Goal: Find specific page/section: Locate item on page

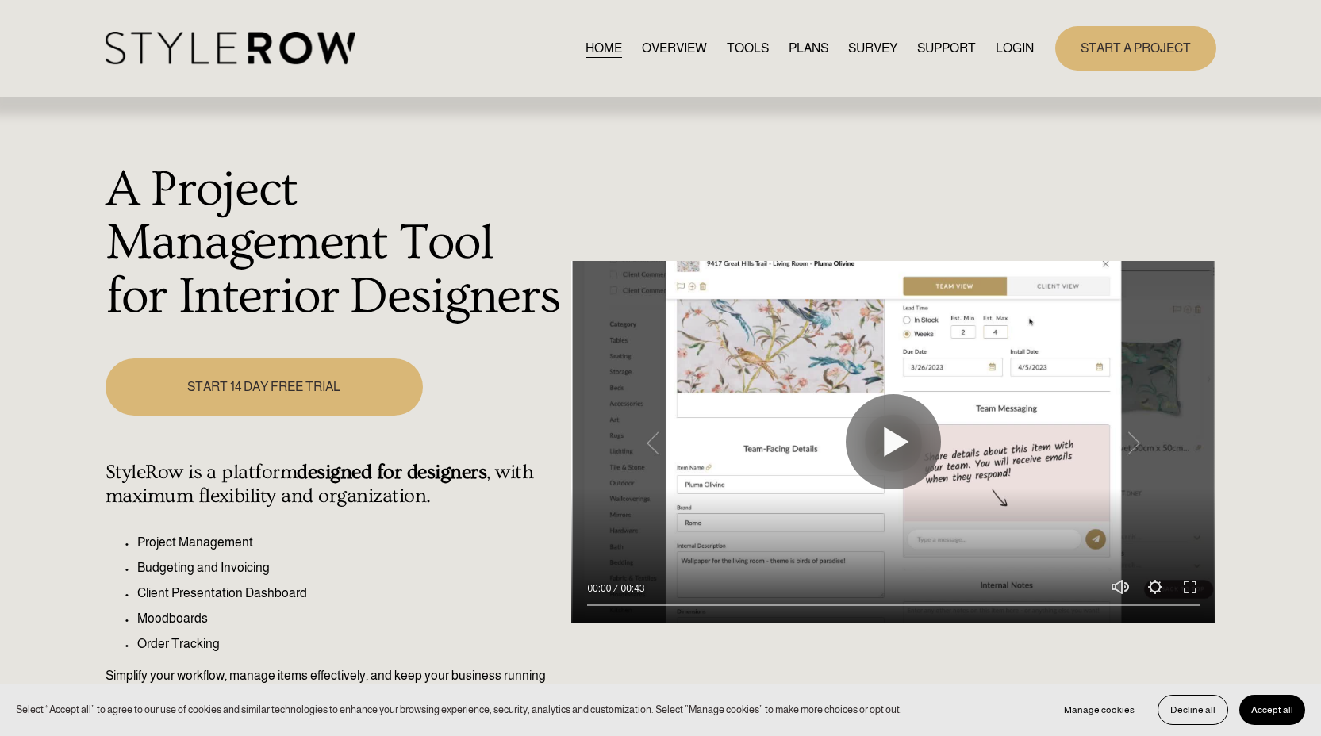
click at [1017, 40] on link "LOGIN" at bounding box center [1015, 47] width 38 height 21
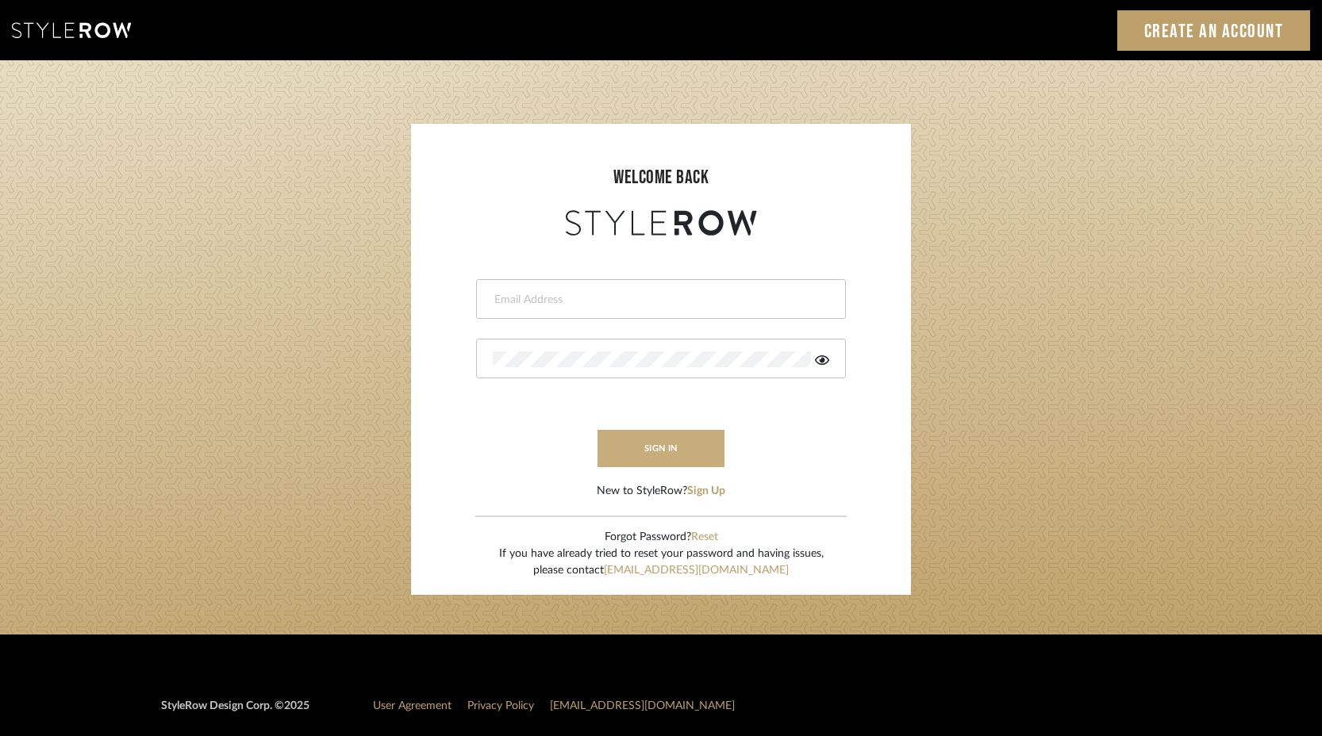
type input "keith@sbhomestagingdesign.com"
click at [663, 441] on button "sign in" at bounding box center [661, 448] width 127 height 37
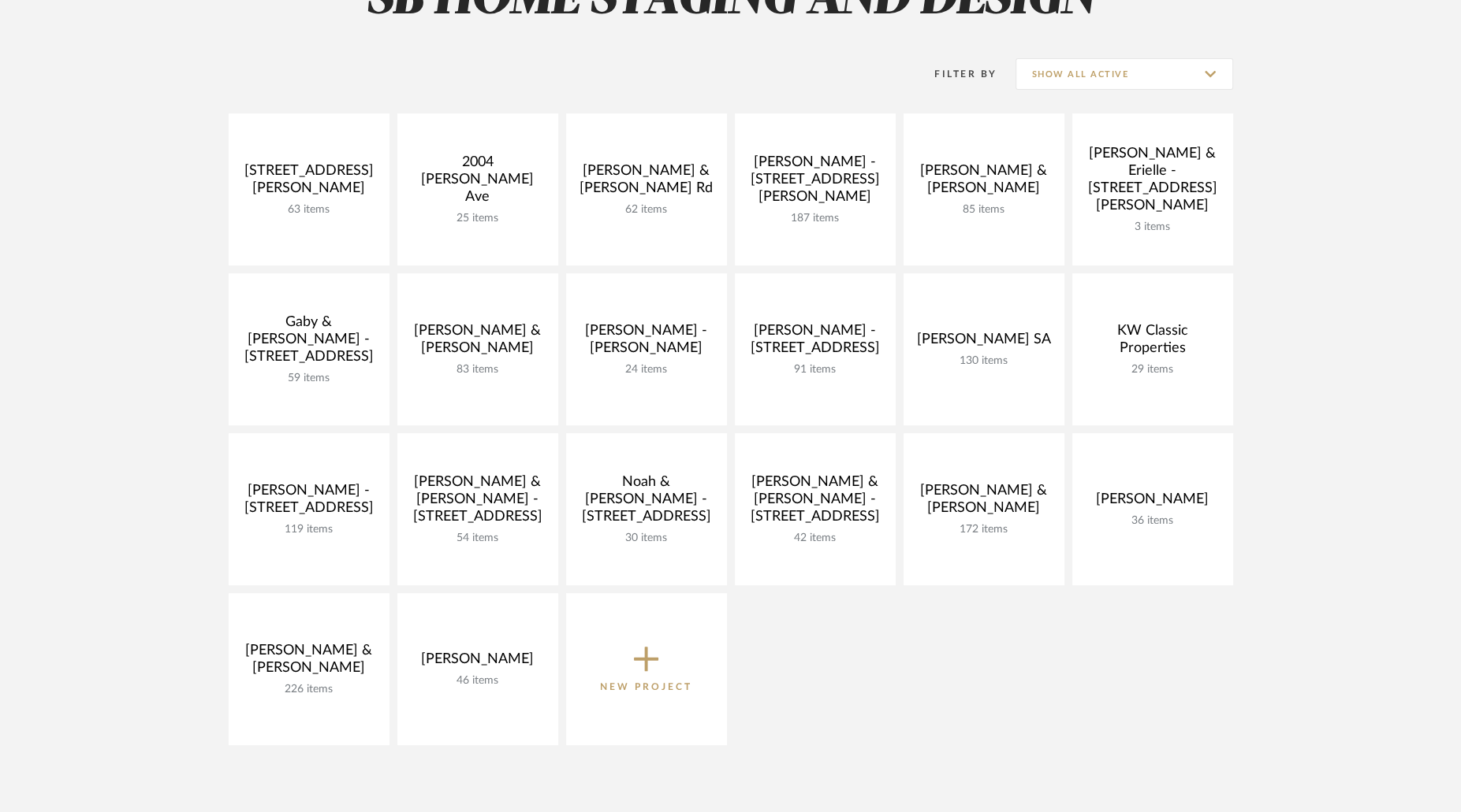
scroll to position [277, 0]
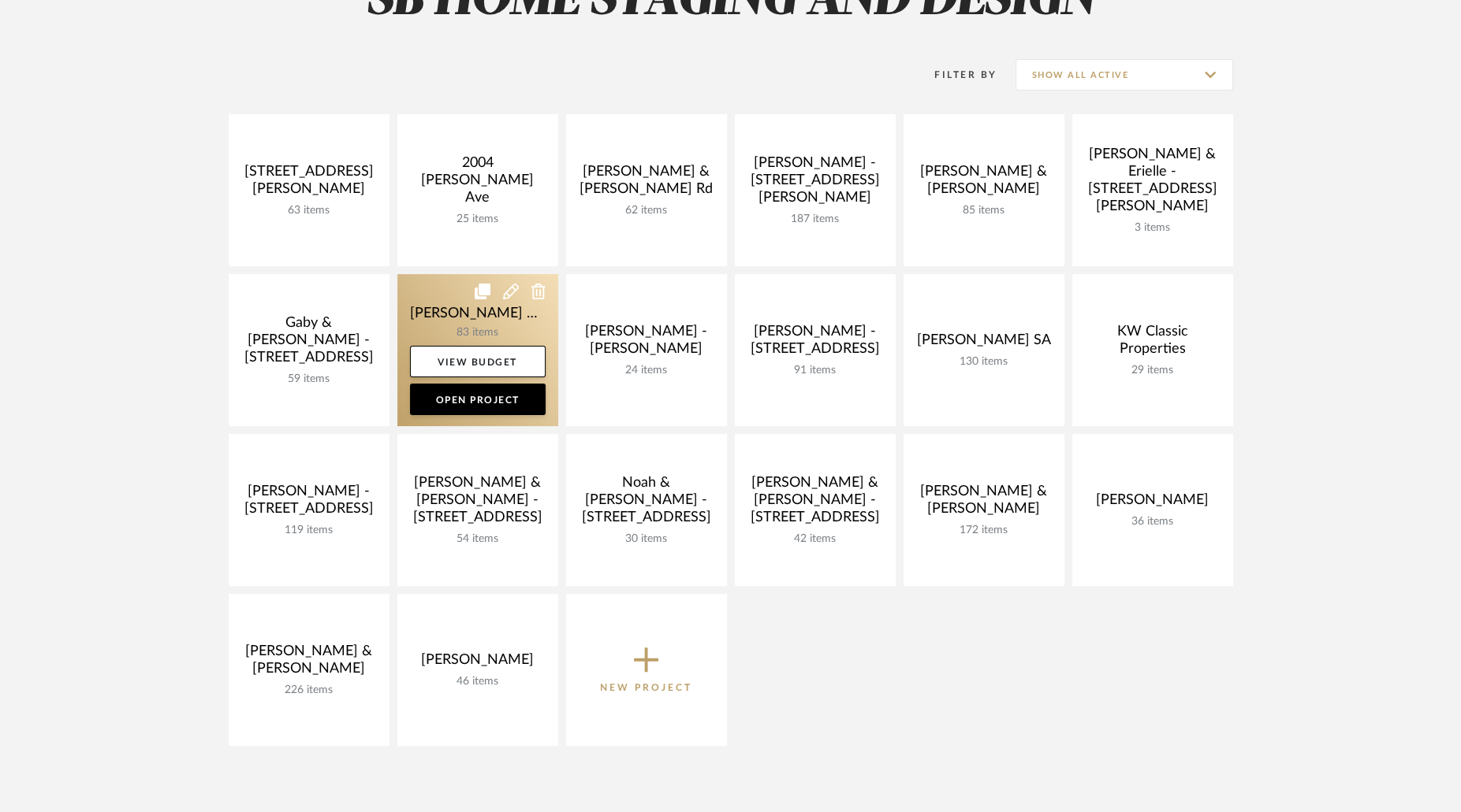
click at [494, 329] on link at bounding box center [478, 349] width 161 height 152
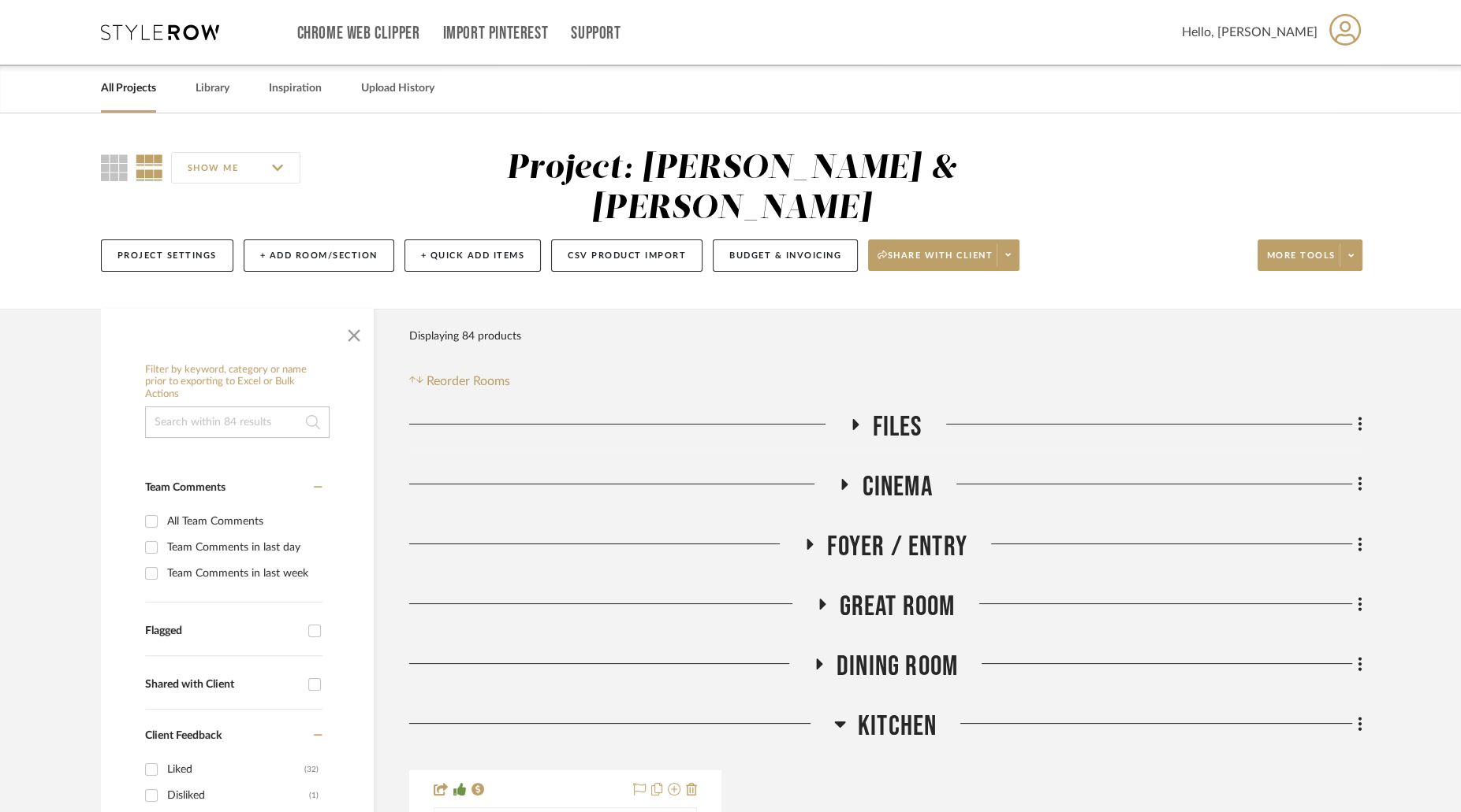
click at [834, 715] on icon at bounding box center [840, 724] width 12 height 19
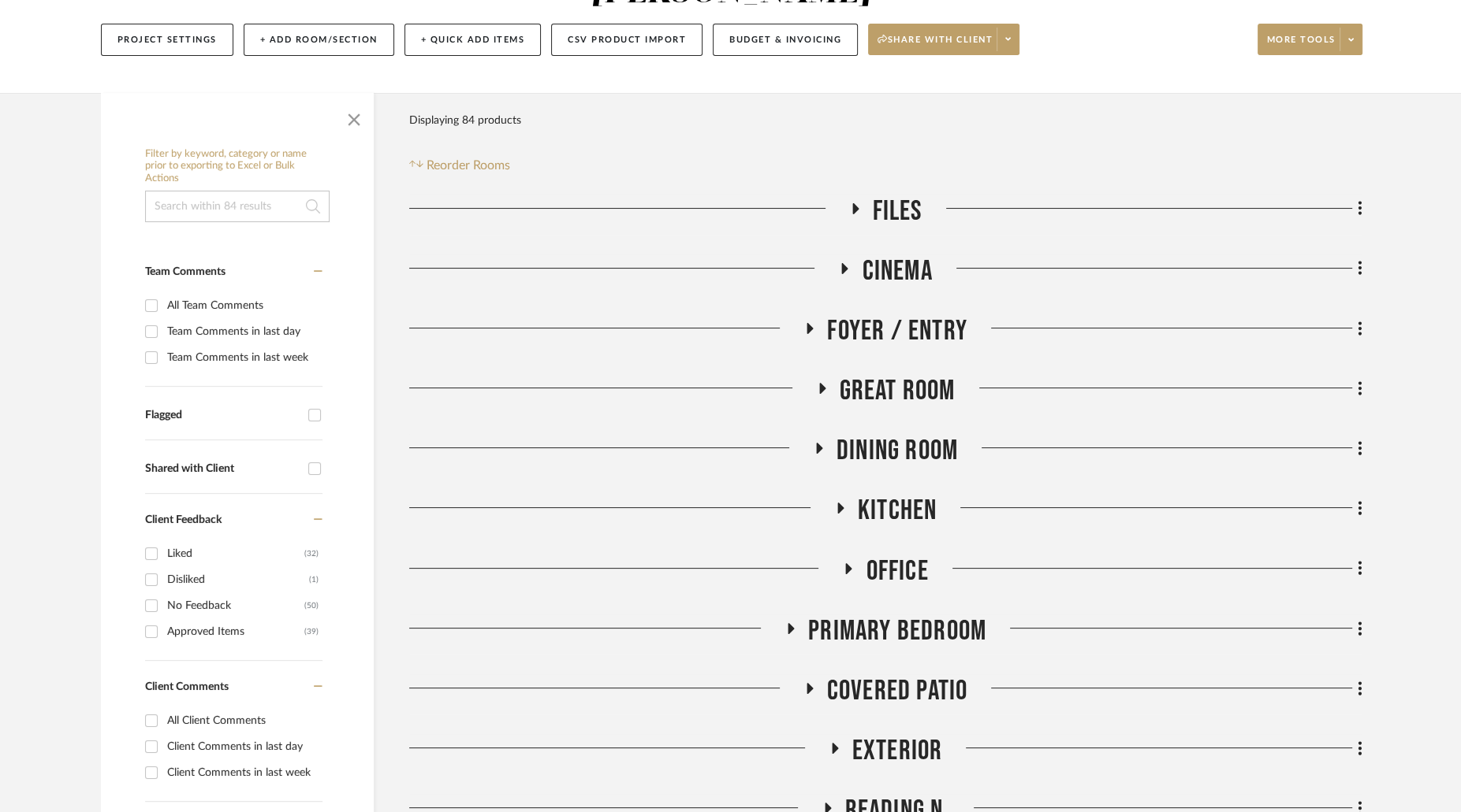
scroll to position [218, 0]
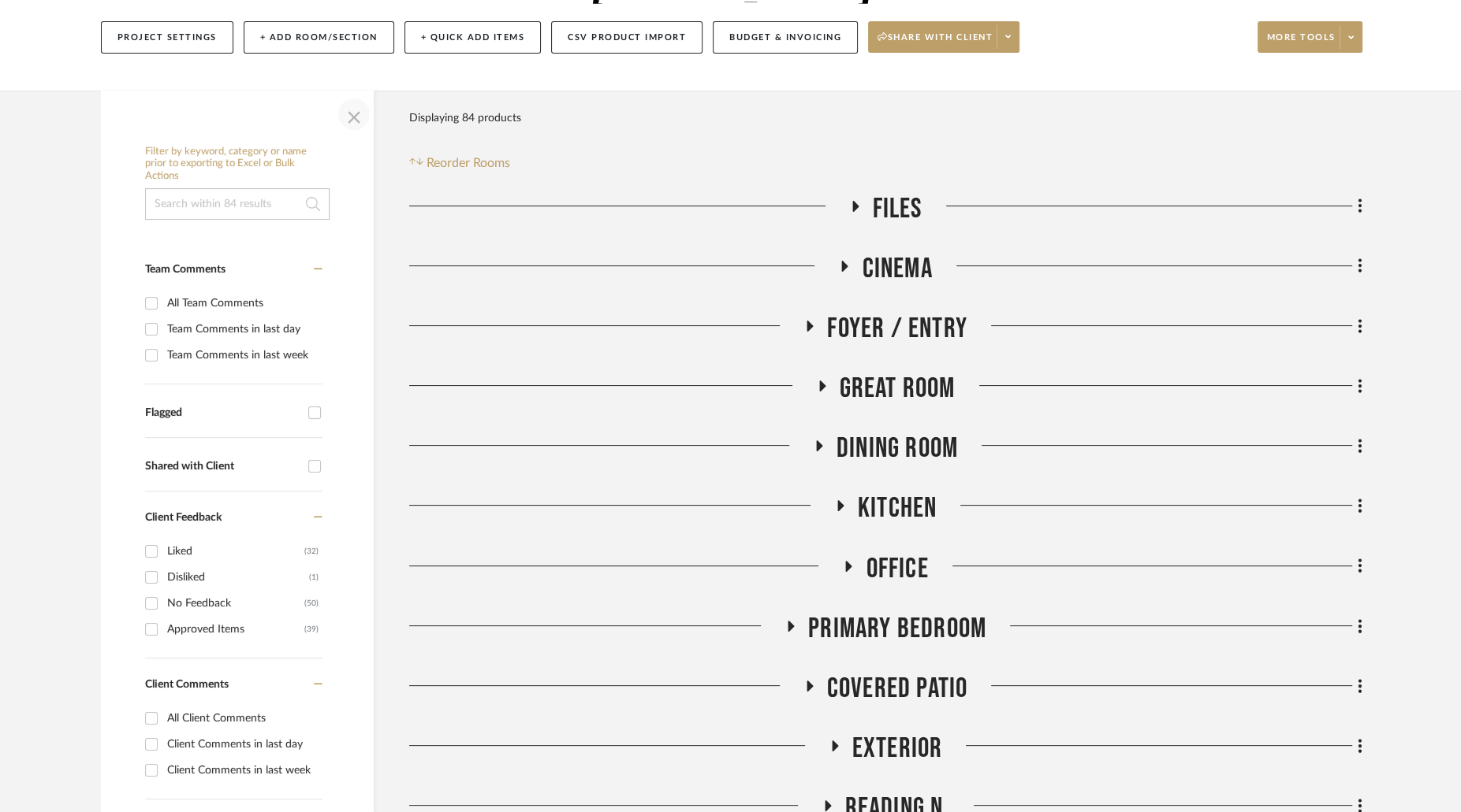
click at [353, 95] on span "button" at bounding box center [354, 114] width 38 height 38
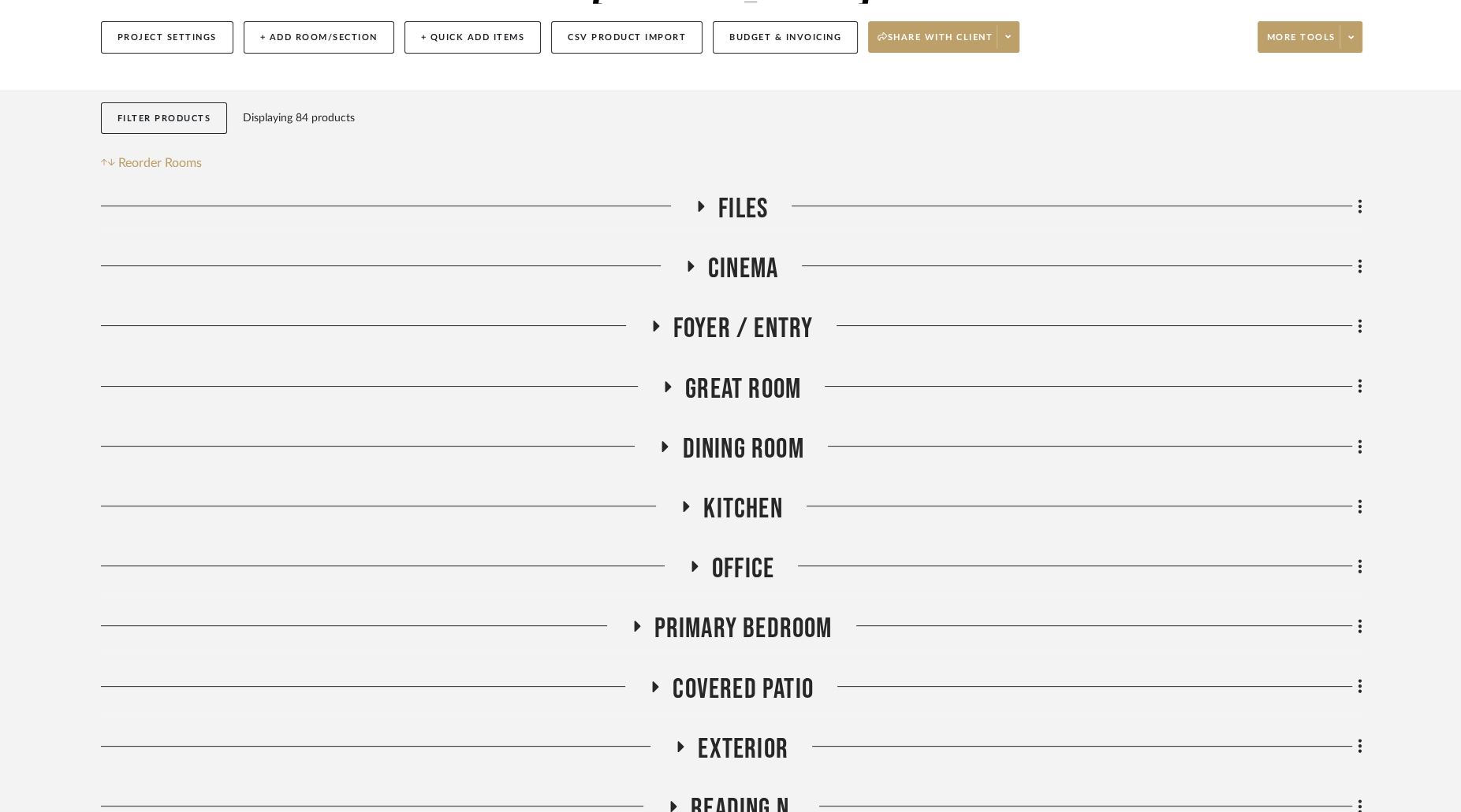
click at [640, 620] on icon at bounding box center [636, 626] width 19 height 12
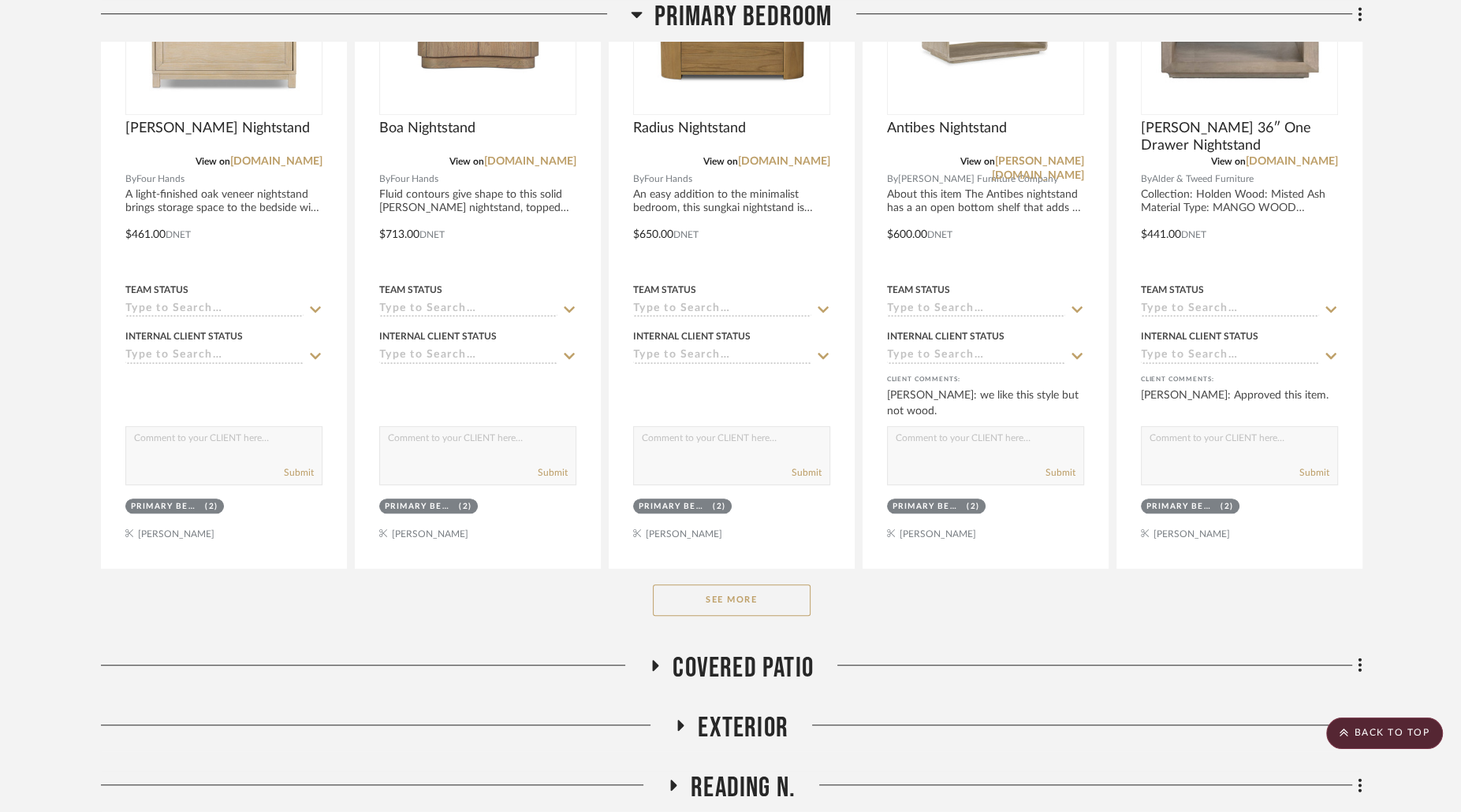
scroll to position [1016, 0]
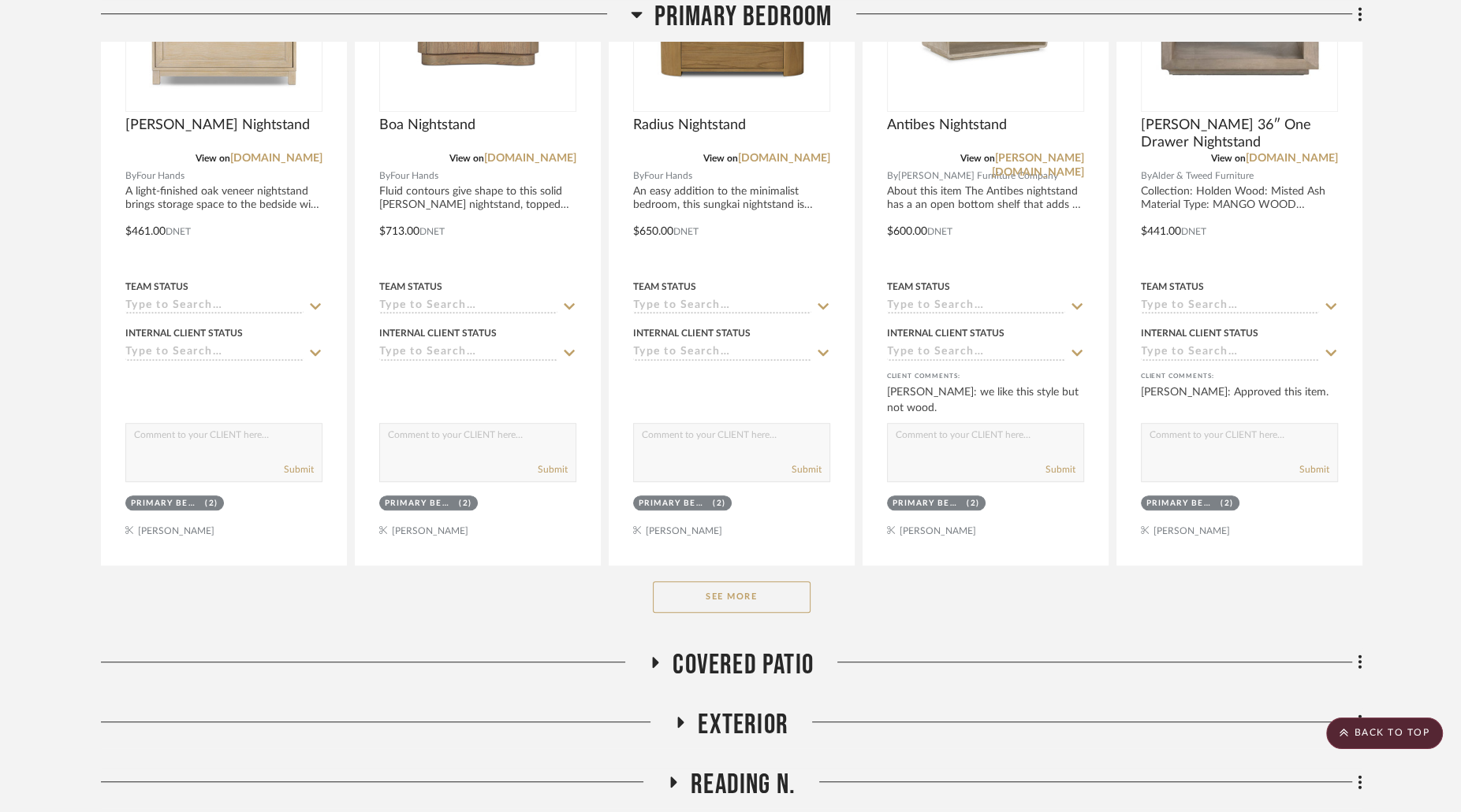
click at [765, 582] on button "See More" at bounding box center [731, 598] width 158 height 32
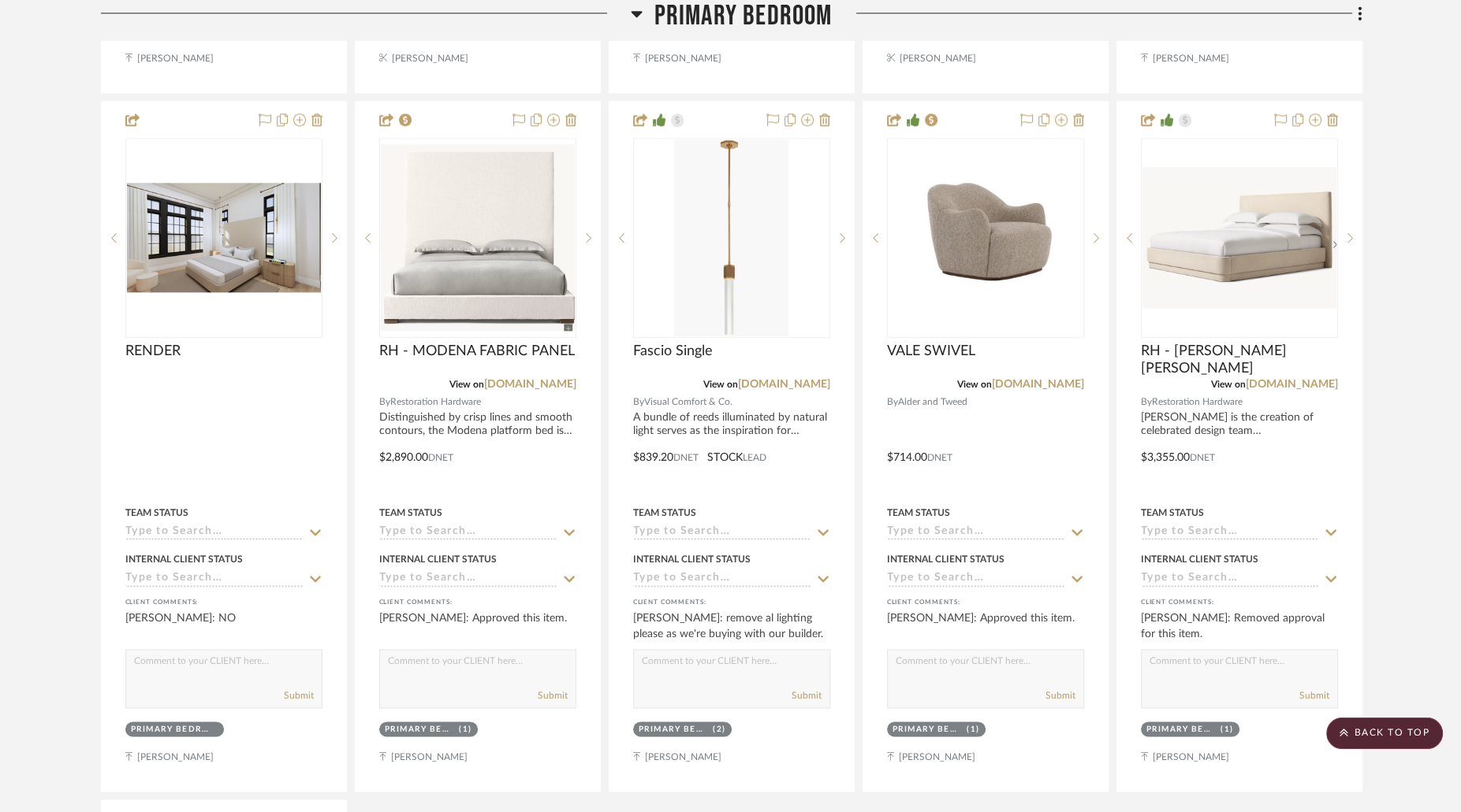
scroll to position [2190, 0]
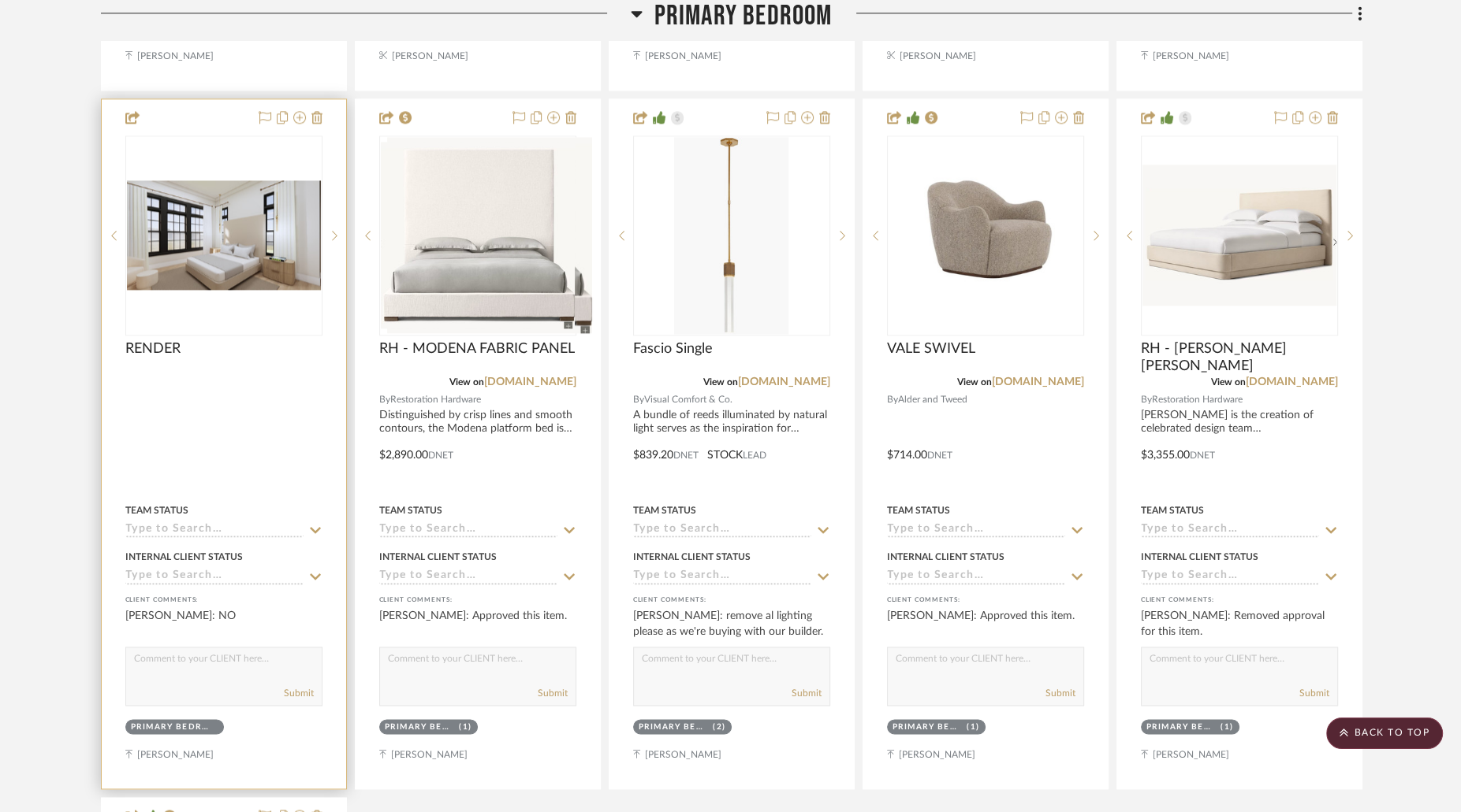
click at [0, 0] on img at bounding box center [0, 0] width 0 height 0
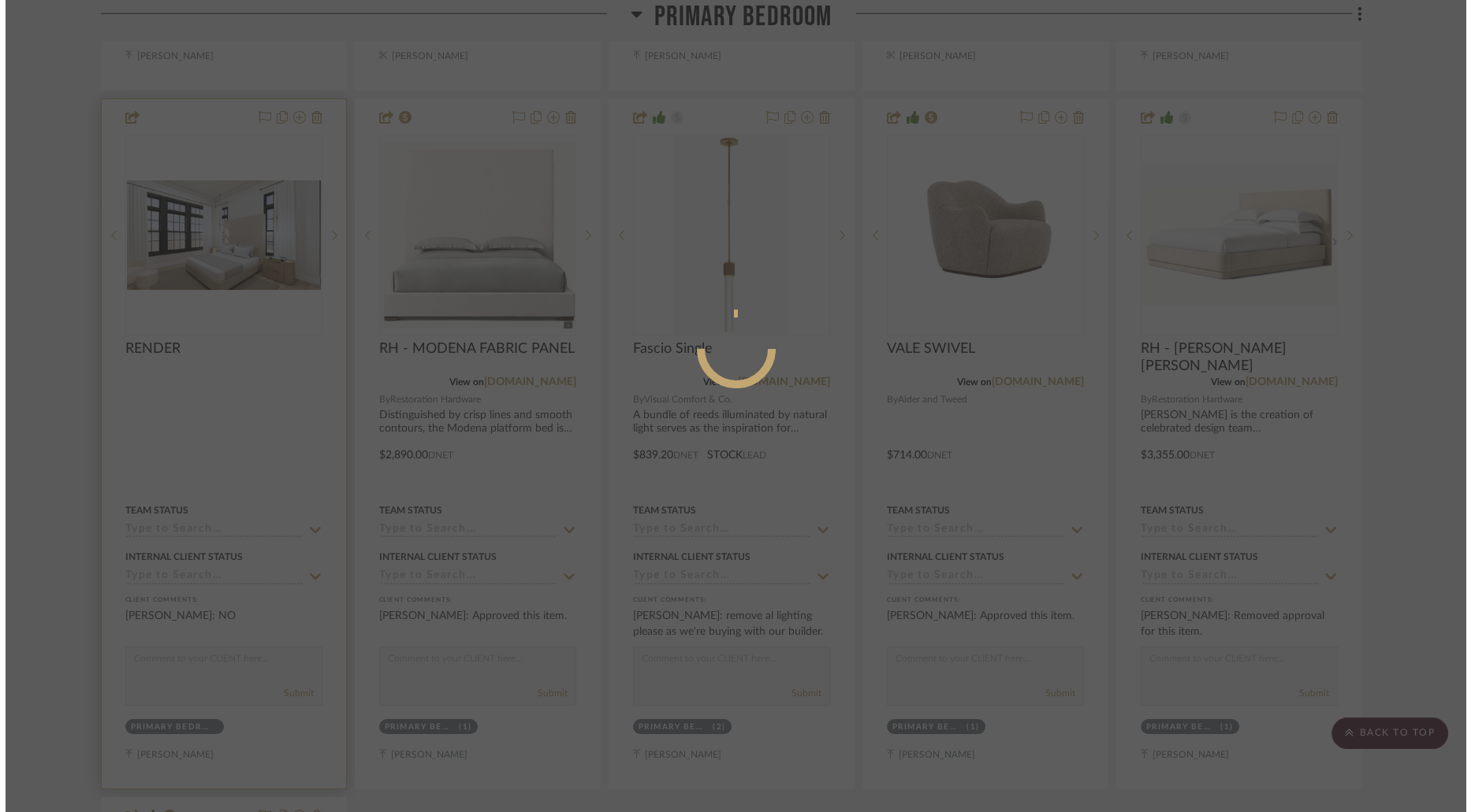
scroll to position [0, 0]
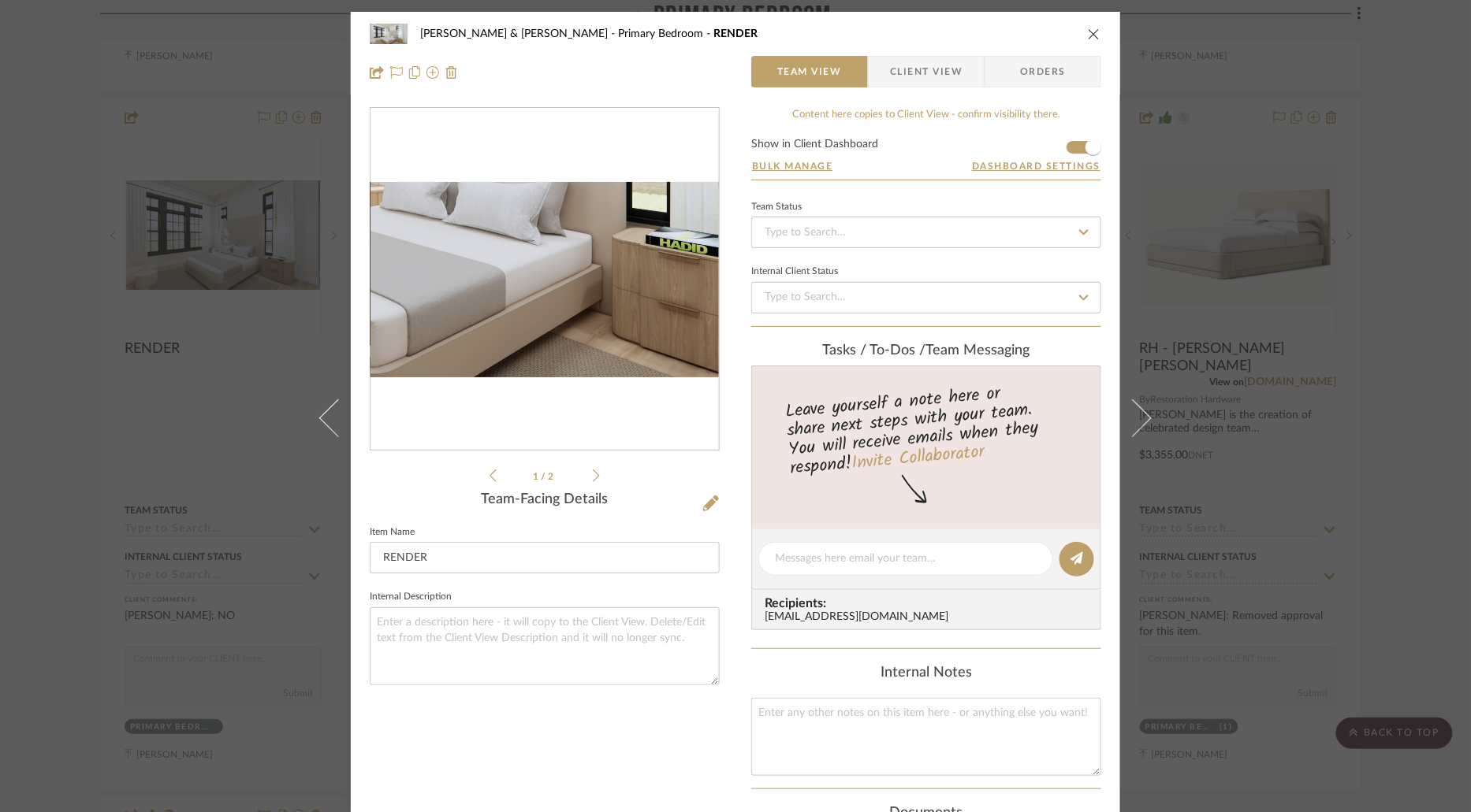
click at [587, 334] on img "0" at bounding box center [544, 280] width 349 height 197
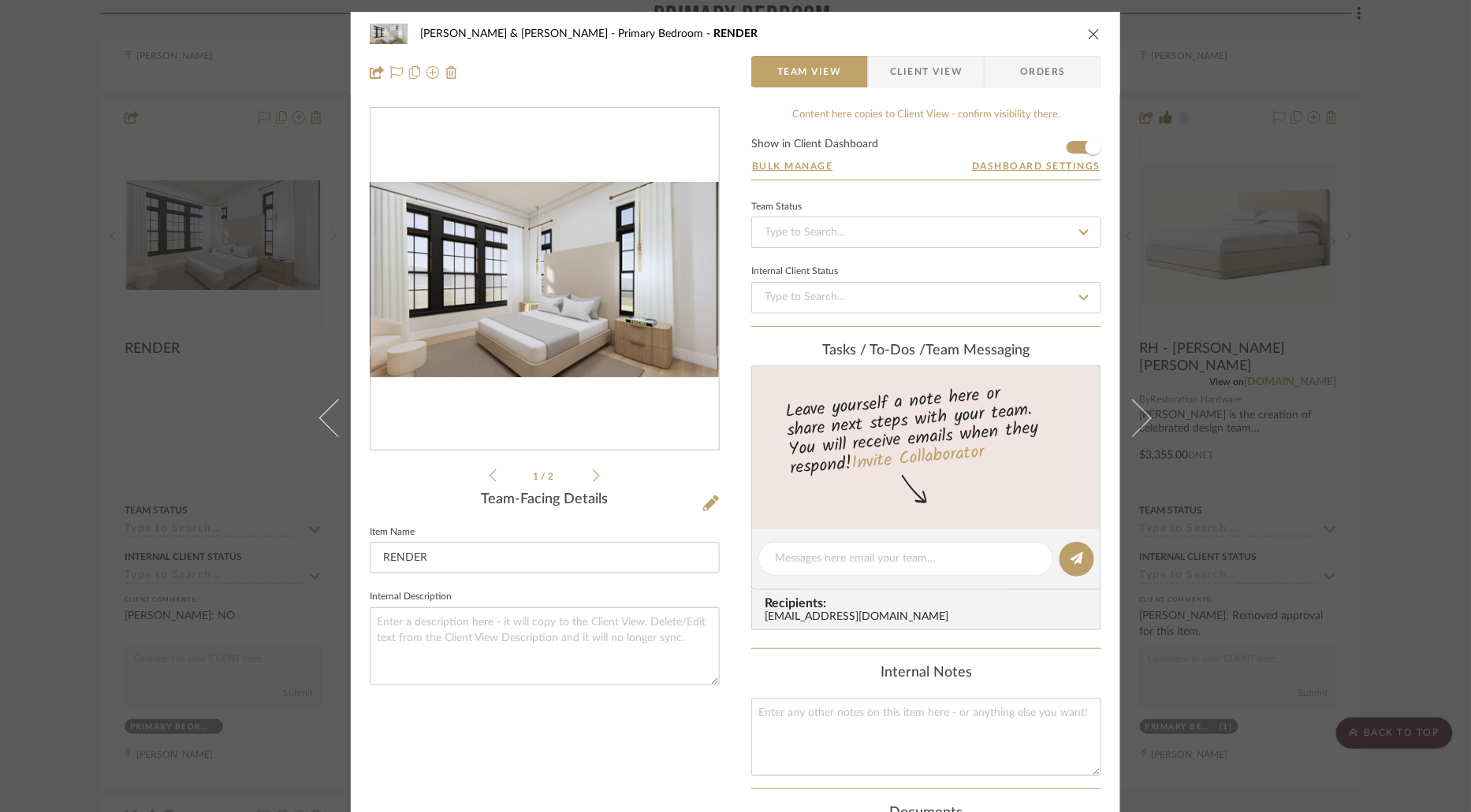
click at [1093, 38] on icon "close" at bounding box center [1094, 34] width 13 height 13
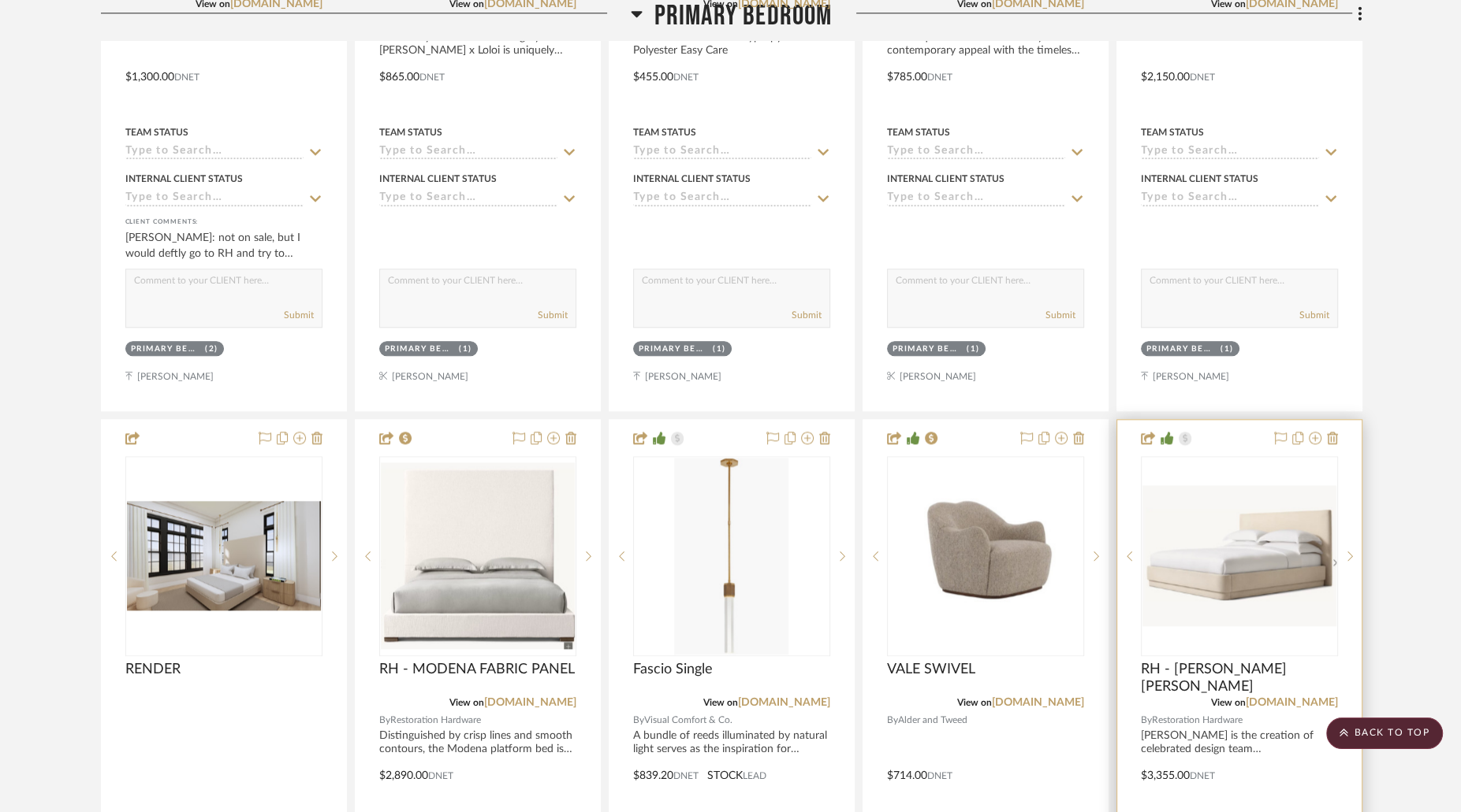
scroll to position [1860, 0]
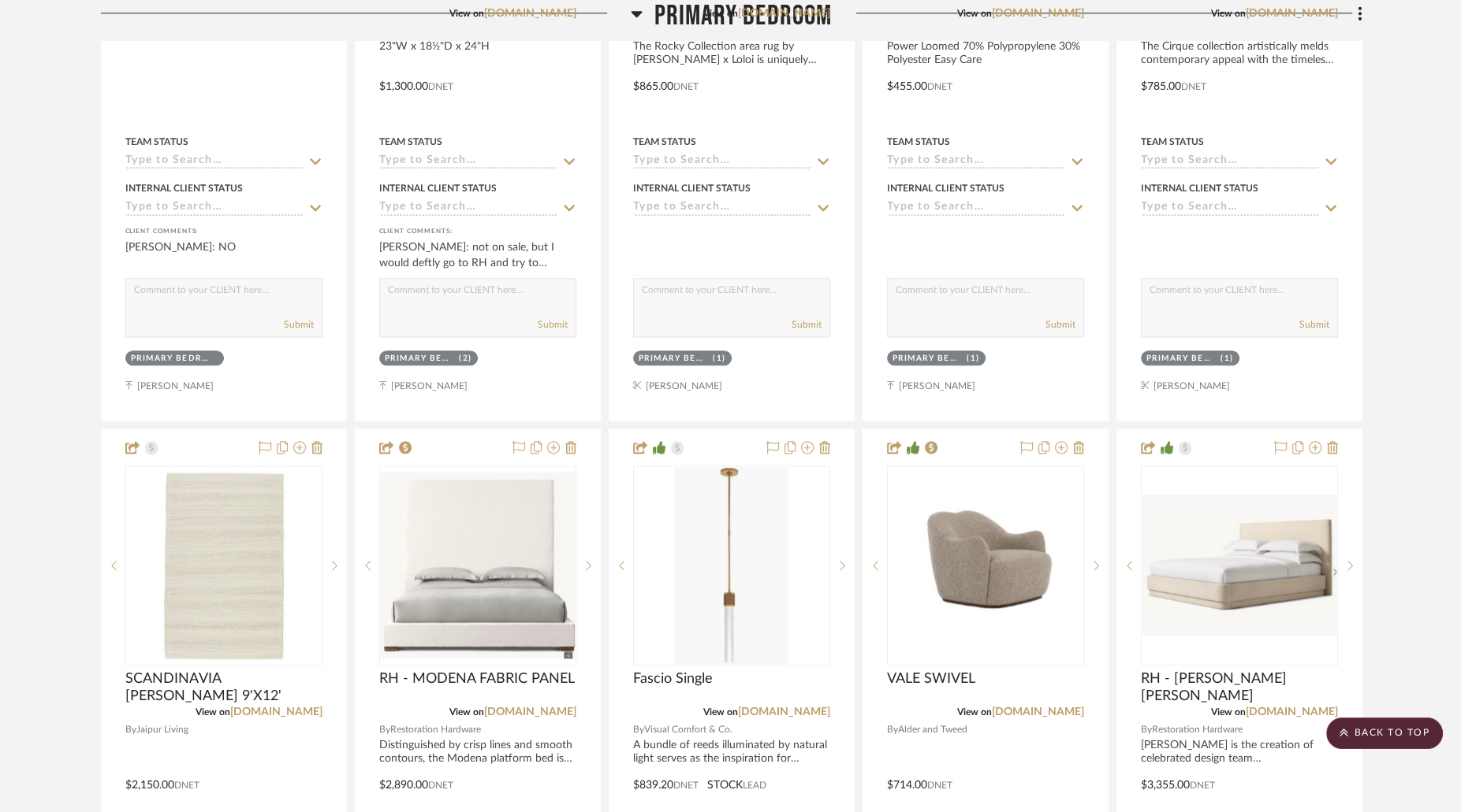
drag, startPoint x: 212, startPoint y: 494, endPoint x: 205, endPoint y: 118, distance: 376.1
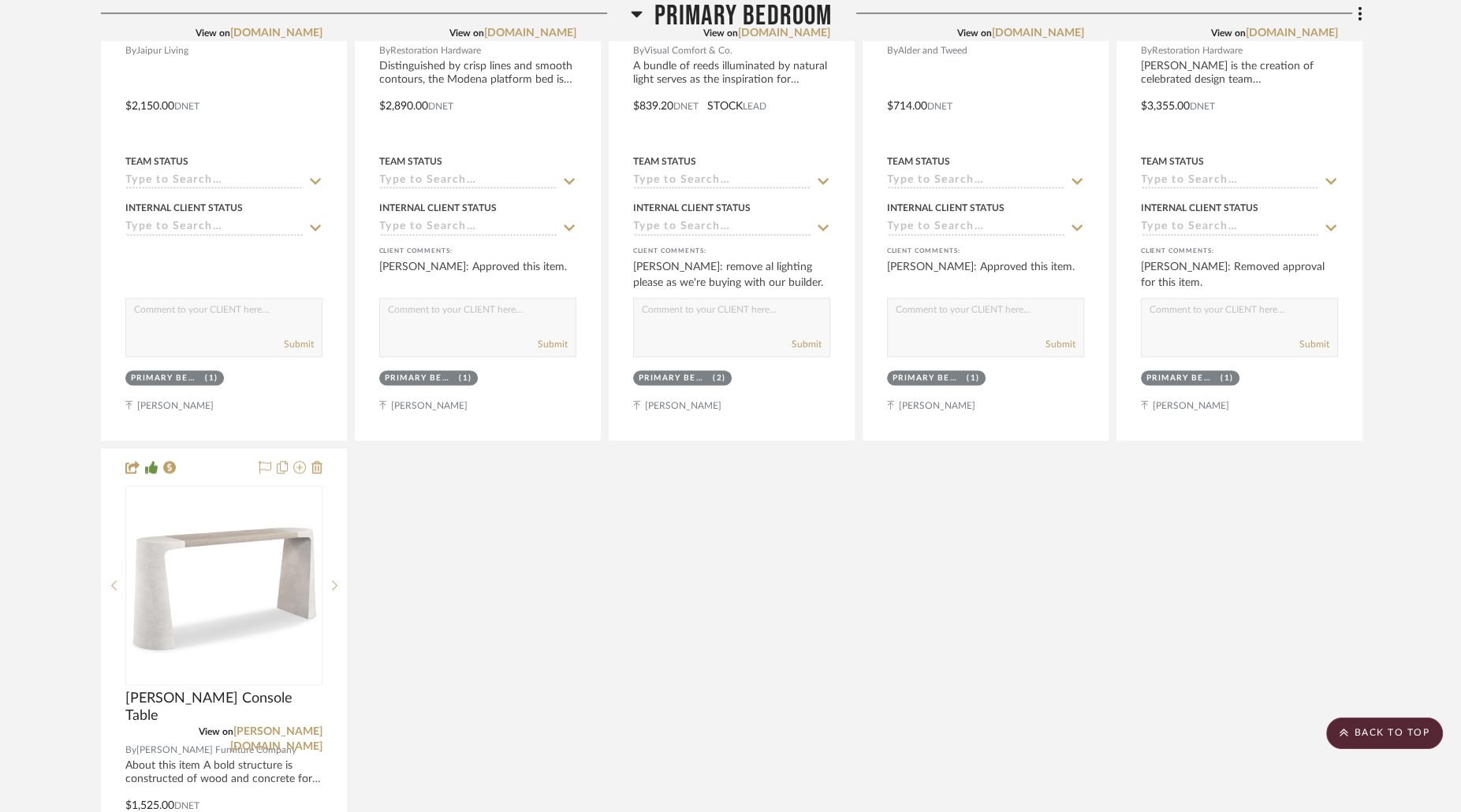
scroll to position [2549, 0]
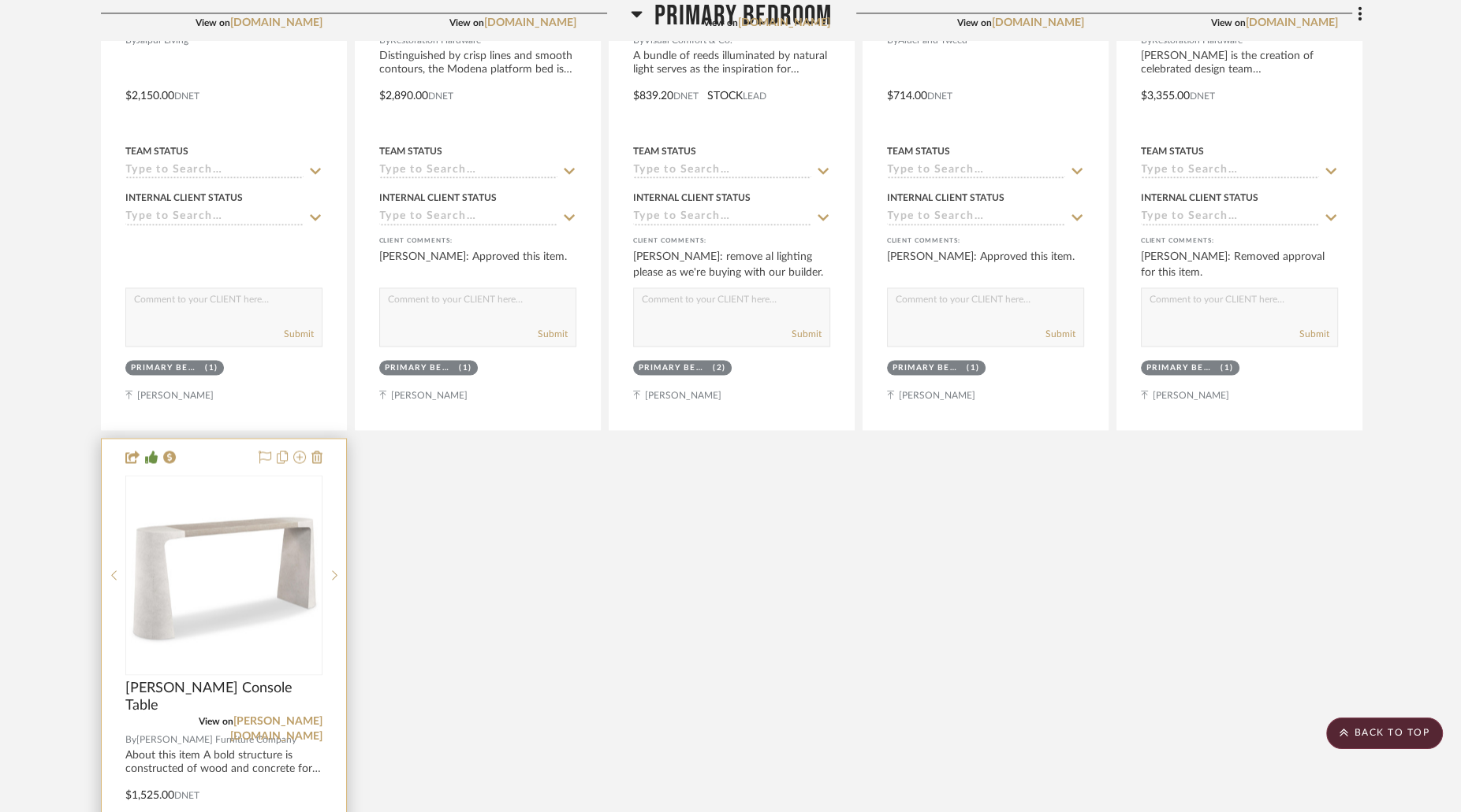
click at [209, 544] on img "0" at bounding box center [223, 575] width 194 height 194
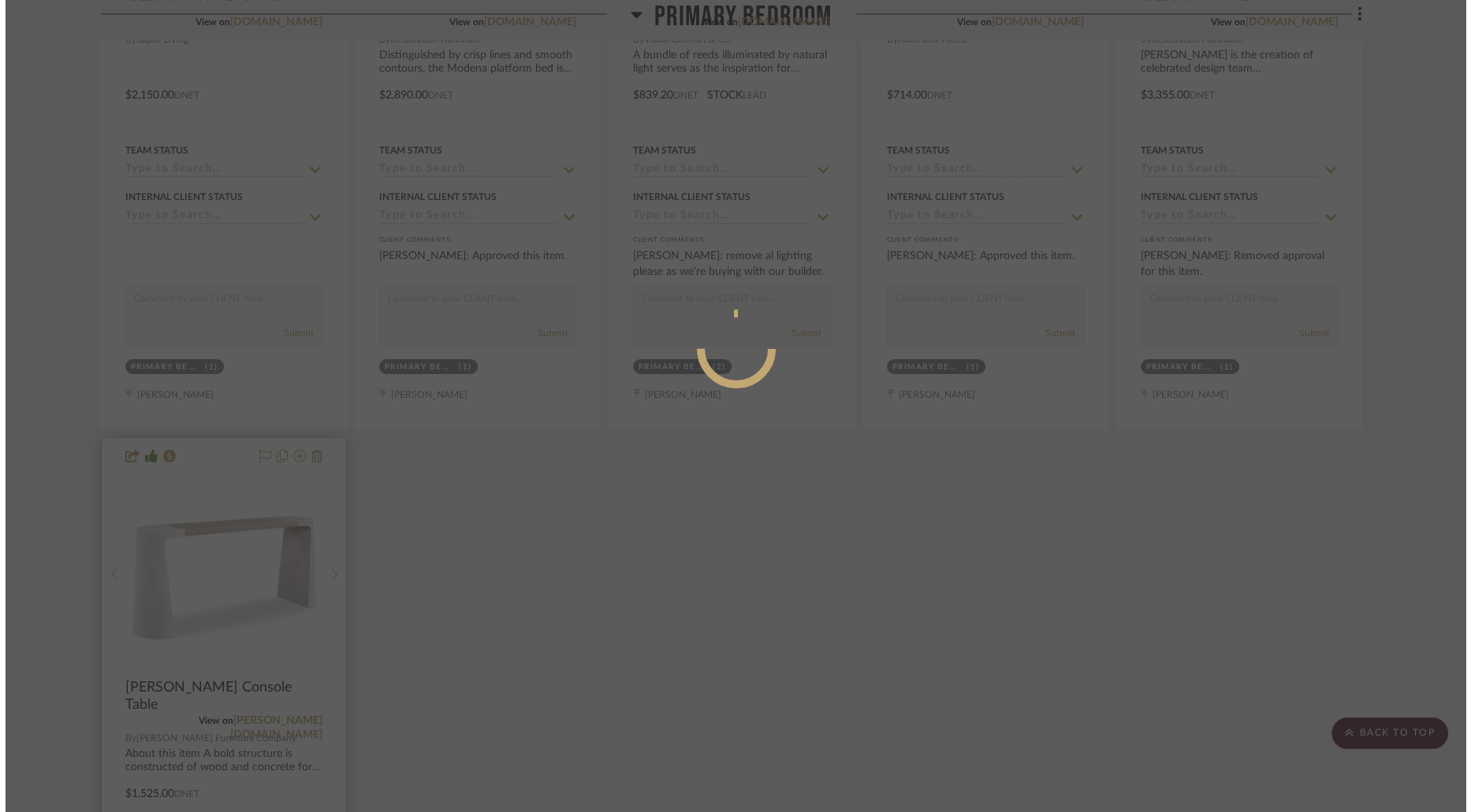
scroll to position [0, 0]
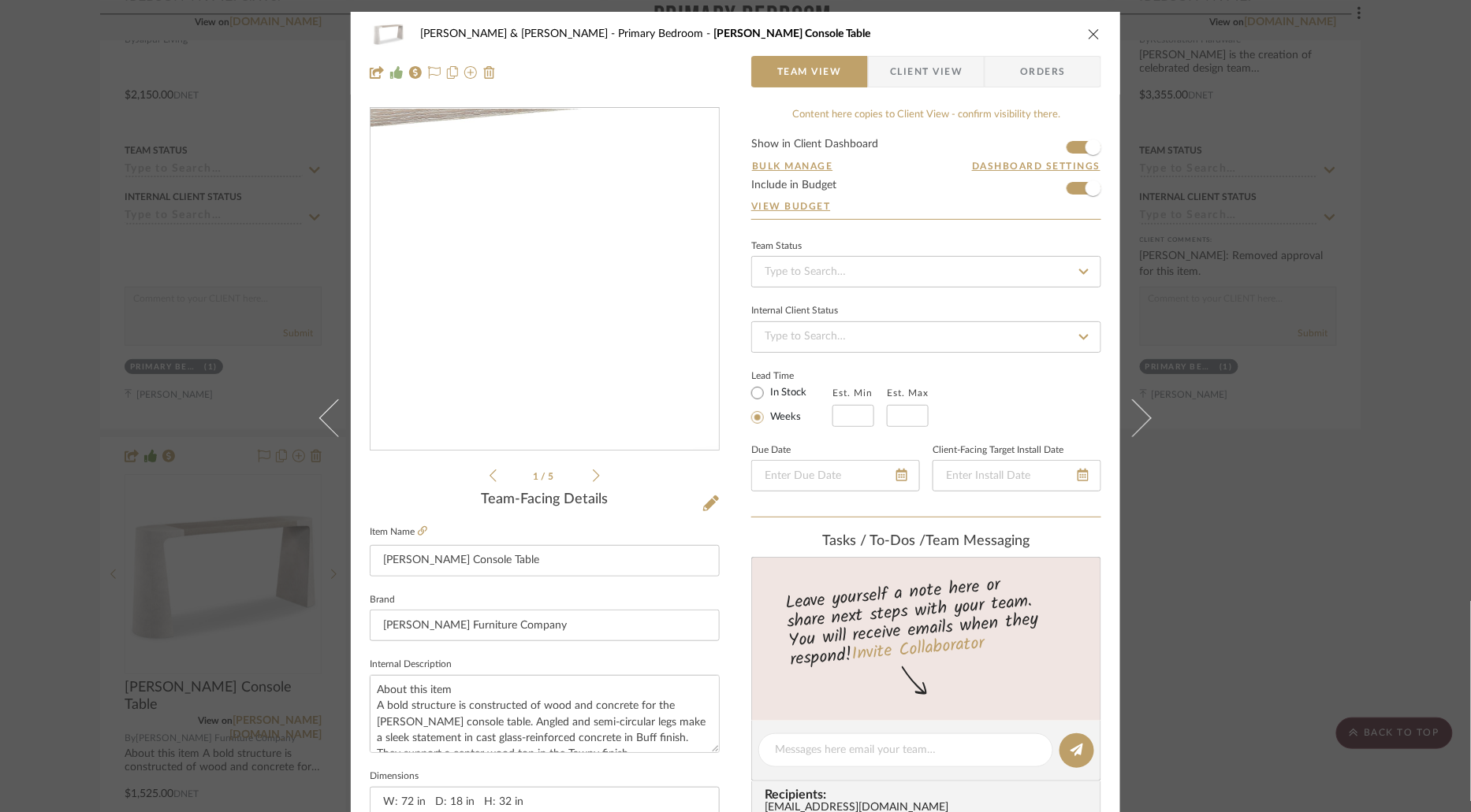
click at [553, 247] on img "0" at bounding box center [544, 280] width 342 height 341
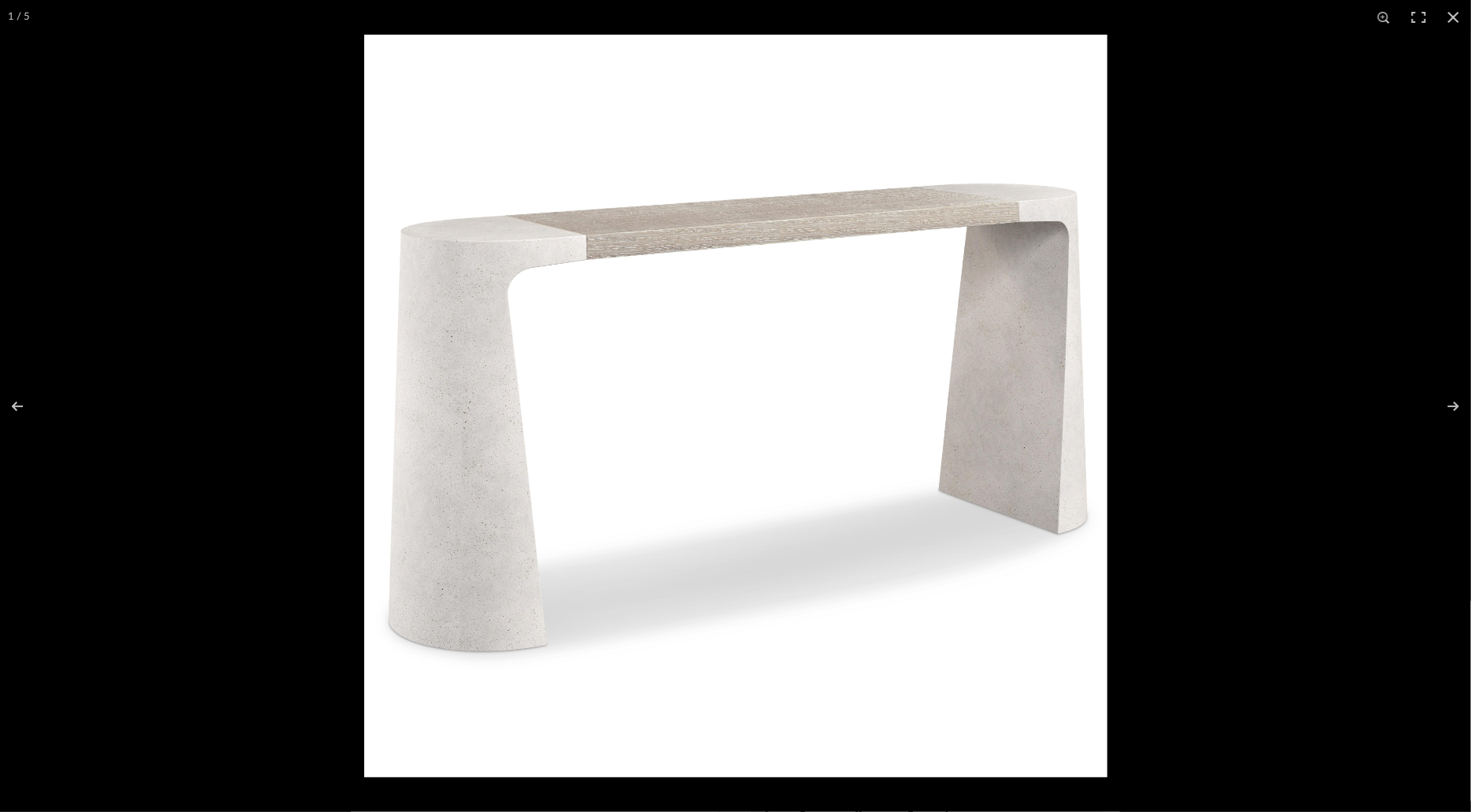
click at [780, 234] on img at bounding box center [736, 406] width 743 height 743
click at [743, 229] on img at bounding box center [736, 406] width 743 height 743
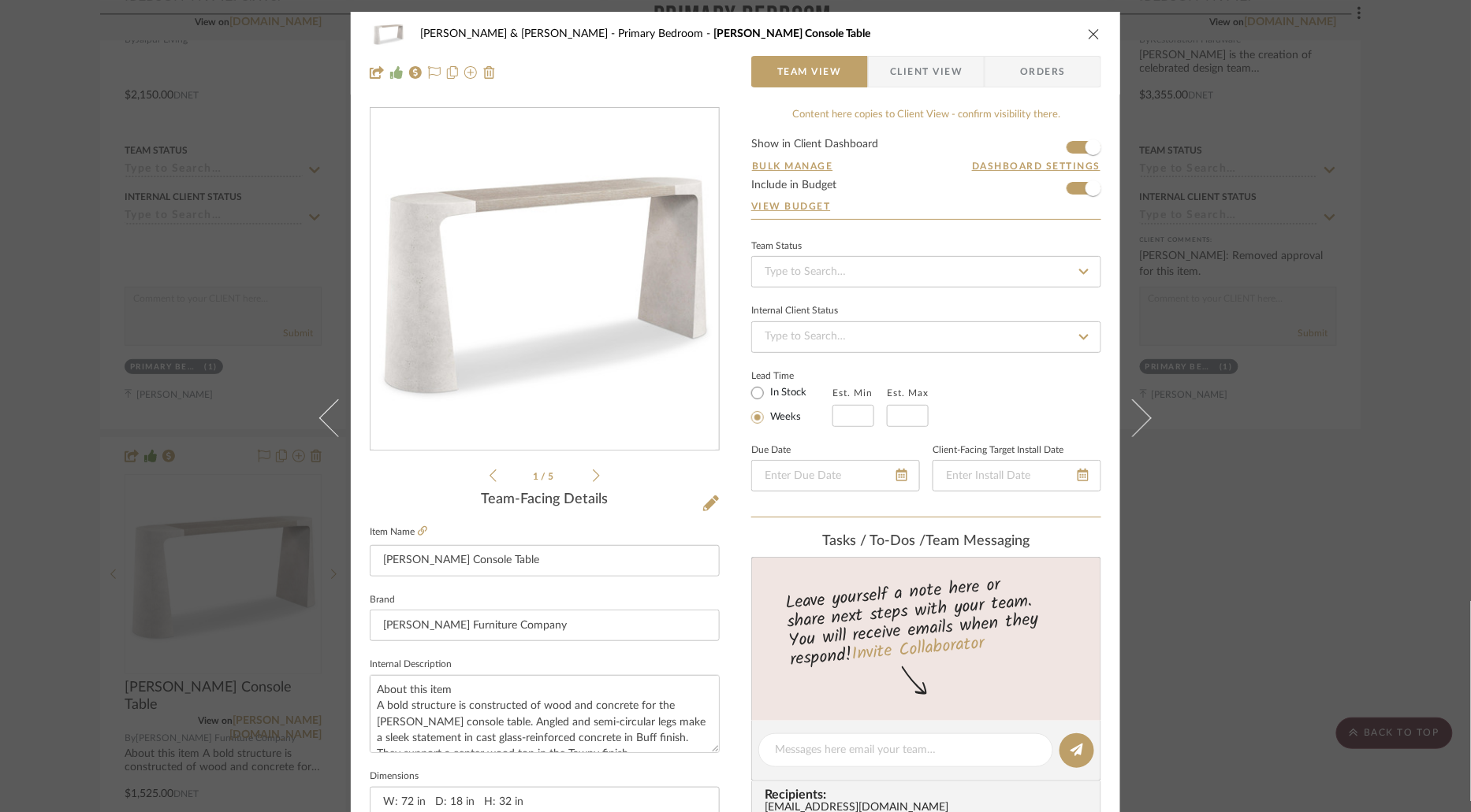
click at [1088, 32] on icon "close" at bounding box center [1094, 34] width 13 height 13
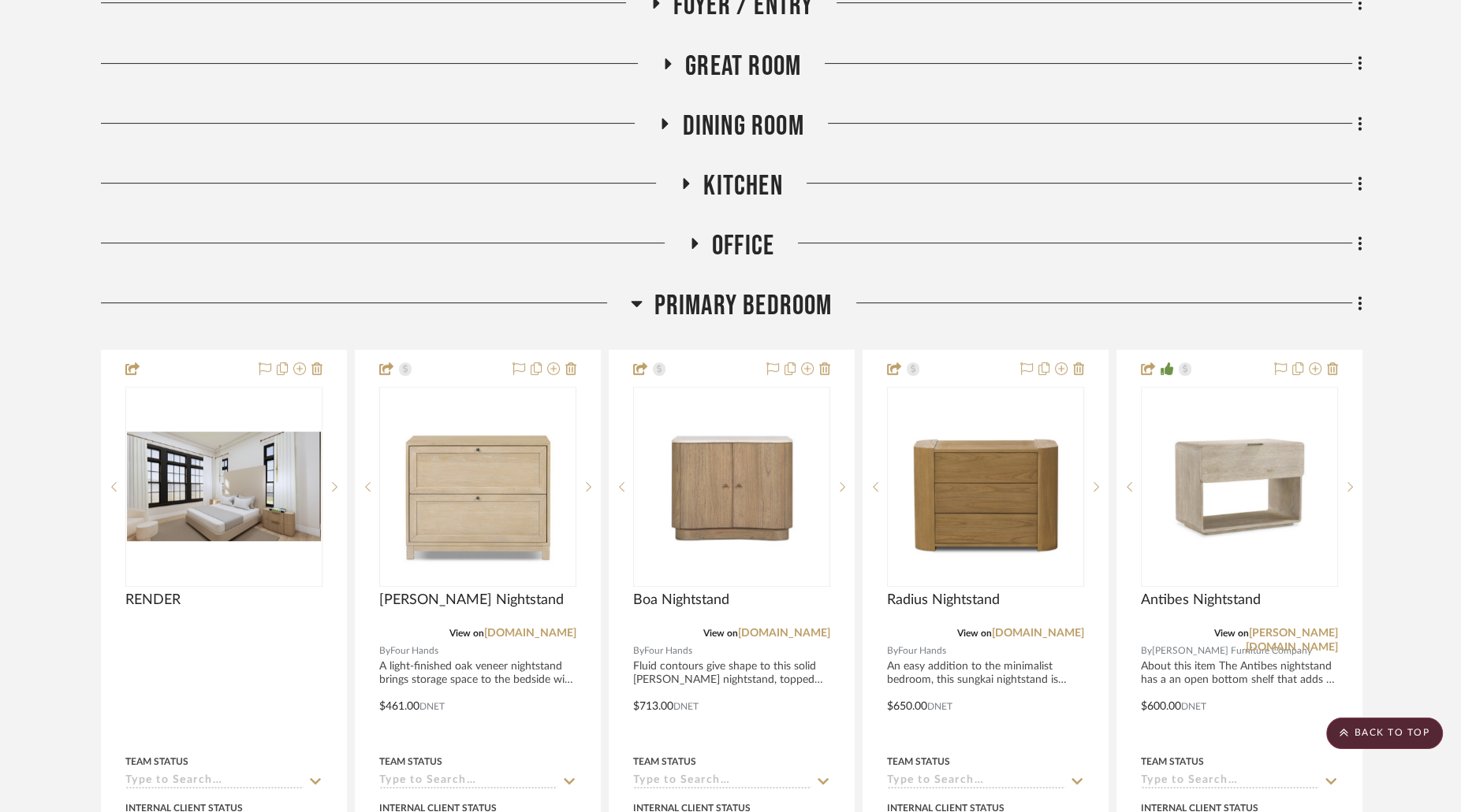
scroll to position [581, 0]
